Goal: Information Seeking & Learning: Learn about a topic

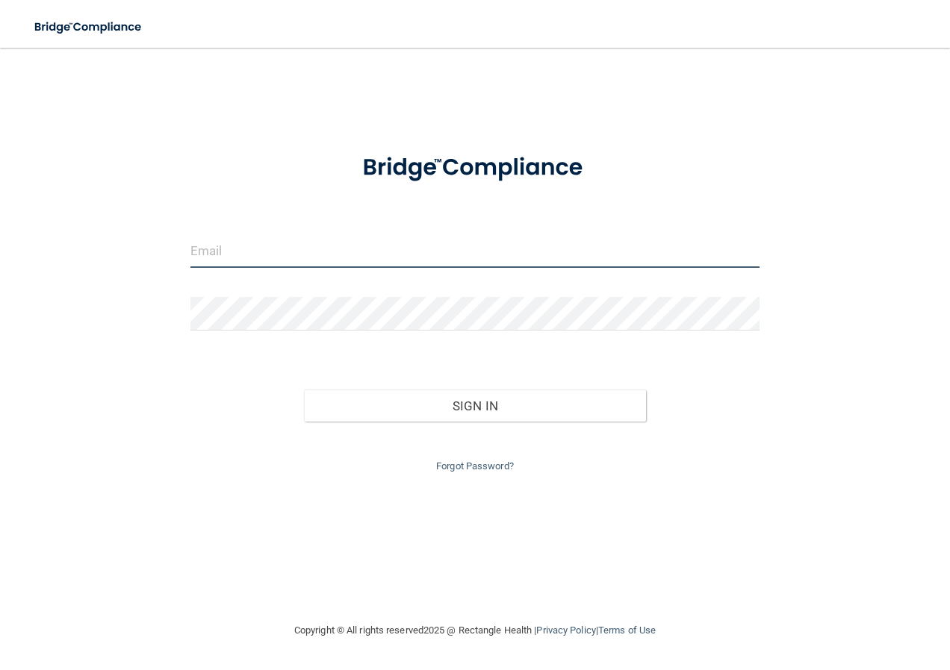
click at [276, 244] on input "email" at bounding box center [475, 251] width 570 height 34
type input "[EMAIL_ADDRESS][DOMAIN_NAME]"
click at [304, 390] on button "Sign In" at bounding box center [475, 406] width 342 height 33
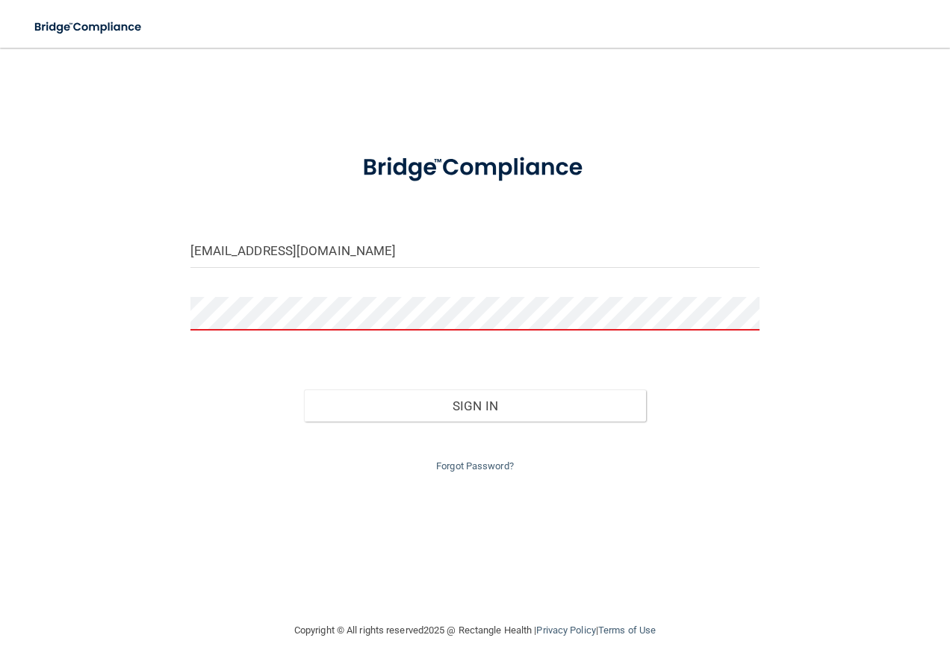
click at [304, 390] on button "Sign In" at bounding box center [475, 406] width 342 height 33
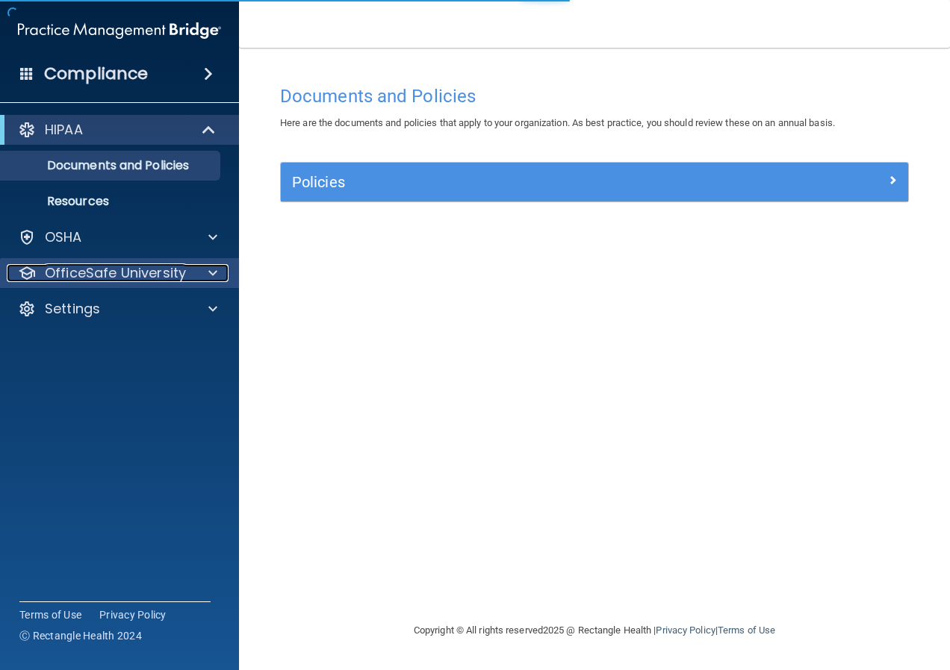
click at [202, 268] on div at bounding box center [210, 273] width 37 height 18
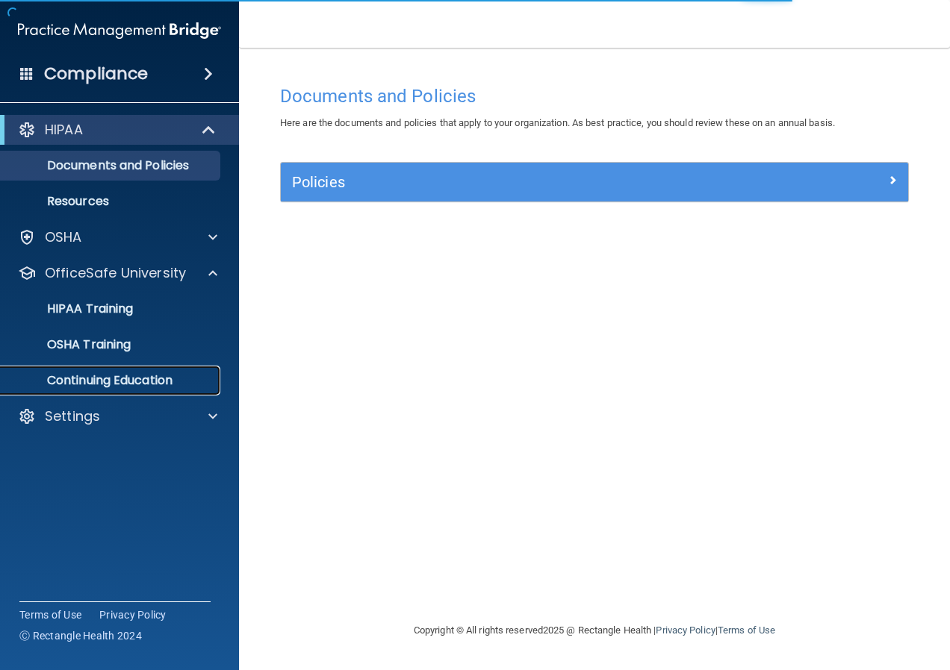
click at [143, 381] on p "Continuing Education" at bounding box center [112, 380] width 204 height 15
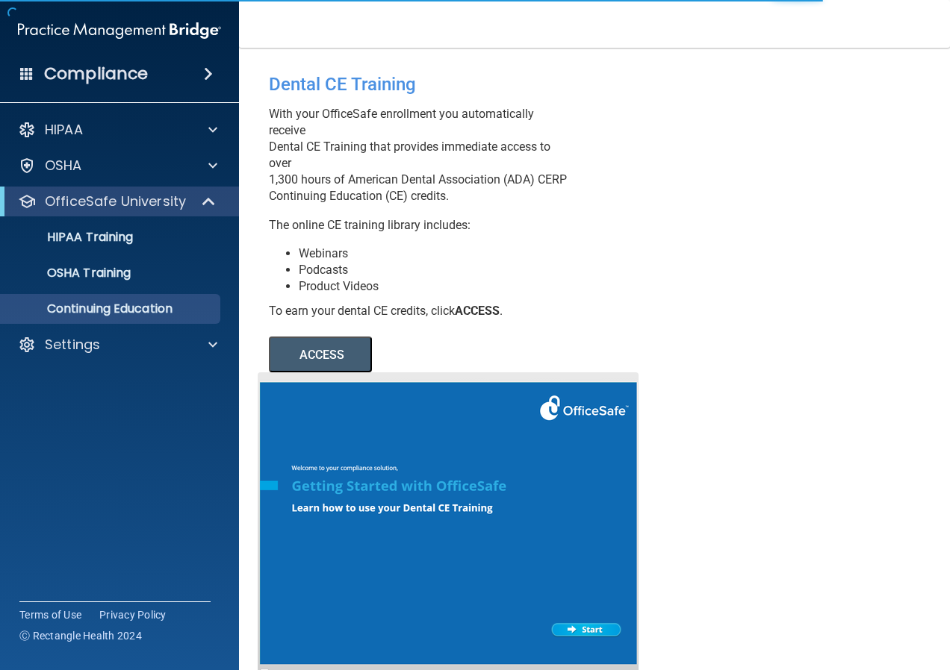
click at [310, 373] on button "ACCESS" at bounding box center [320, 355] width 103 height 36
